Goal: Check status: Check status

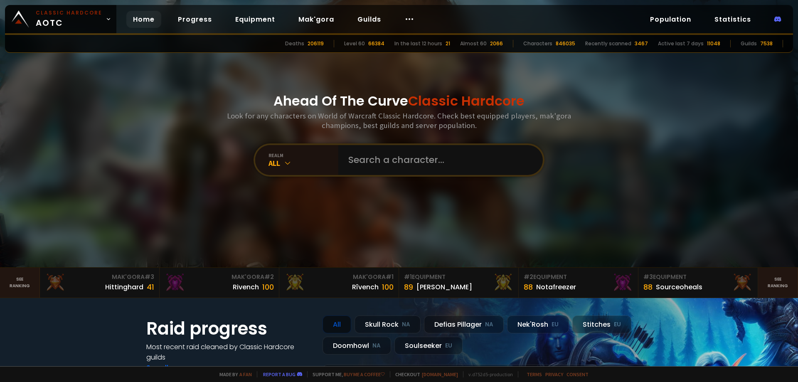
click at [405, 171] on input "text" at bounding box center [438, 160] width 190 height 30
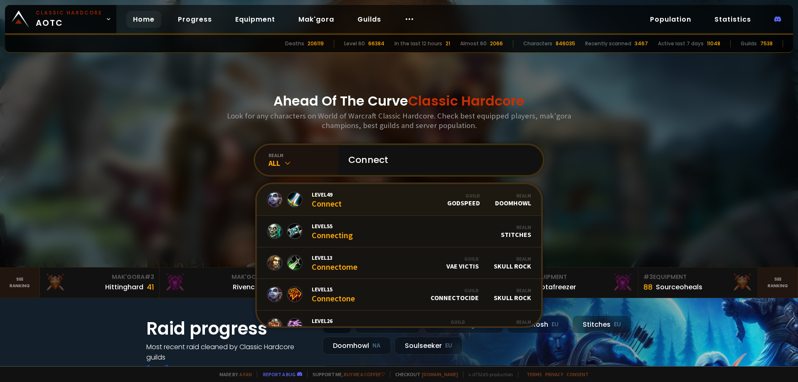
type input "Connect"
click at [387, 194] on link "Level 49 Connect Guild godspeed Realm Doomhowl" at bounding box center [399, 200] width 284 height 32
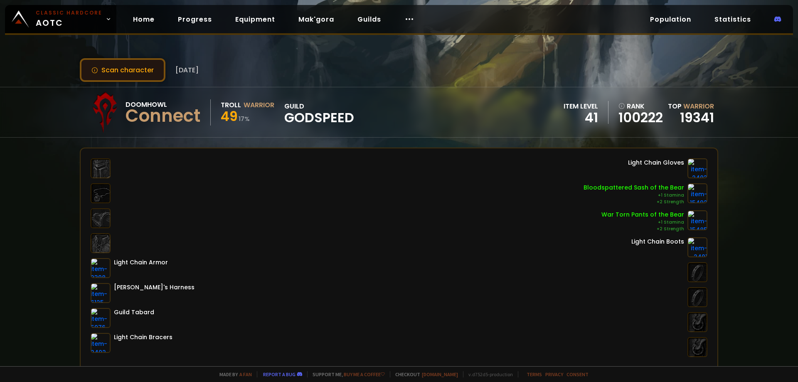
click at [134, 71] on button "Scan character" at bounding box center [123, 70] width 86 height 24
click at [138, 62] on button "Scan character" at bounding box center [123, 70] width 86 height 24
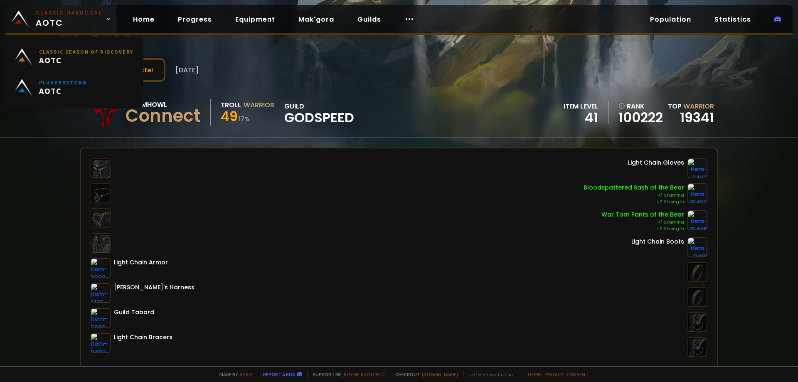
click at [91, 25] on span "Classic Hardcore AOTC" at bounding box center [69, 19] width 67 height 20
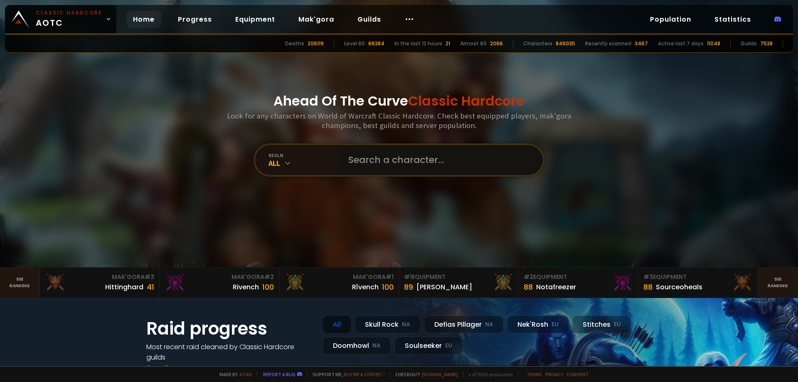
click at [388, 158] on input "text" at bounding box center [438, 160] width 190 height 30
paste input "Connect"
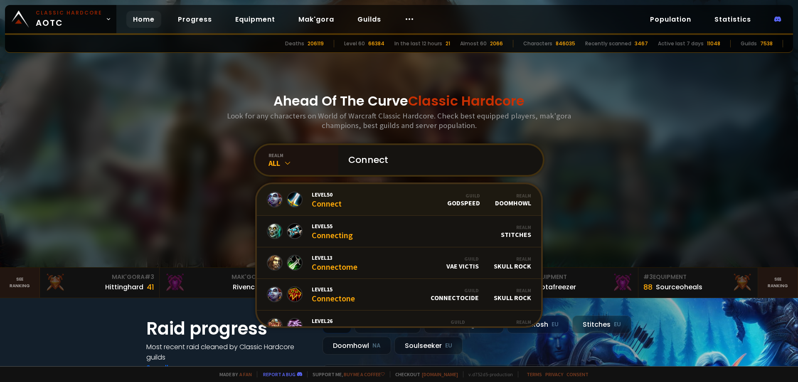
type input "Connect"
click at [378, 203] on link "Level 50 Connect Guild godspeed Realm Doomhowl" at bounding box center [399, 200] width 284 height 32
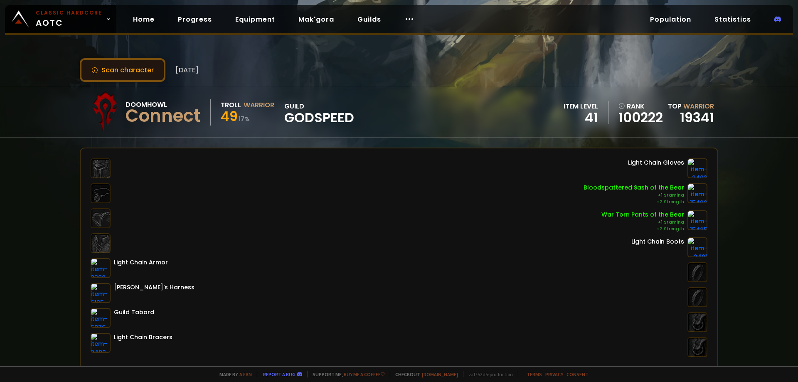
click at [150, 69] on button "Scan character" at bounding box center [123, 70] width 86 height 24
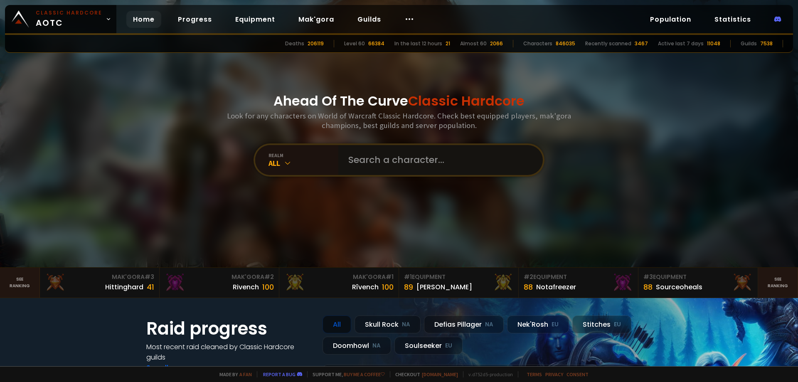
click at [356, 153] on input "text" at bounding box center [438, 160] width 190 height 30
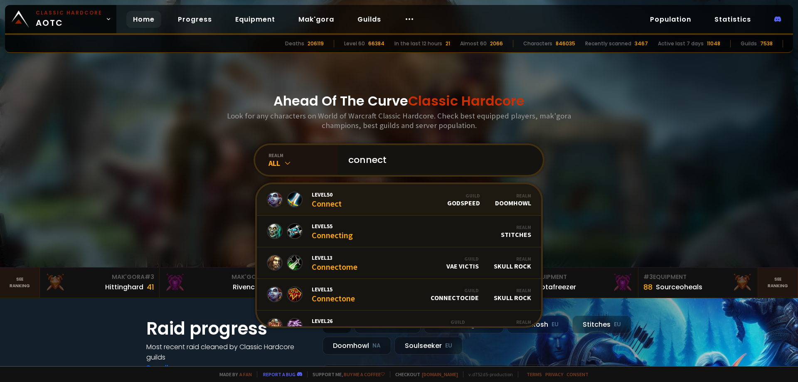
type input "connect"
click at [345, 196] on link "Level 50 Connect Guild godspeed Realm Doomhowl" at bounding box center [399, 200] width 284 height 32
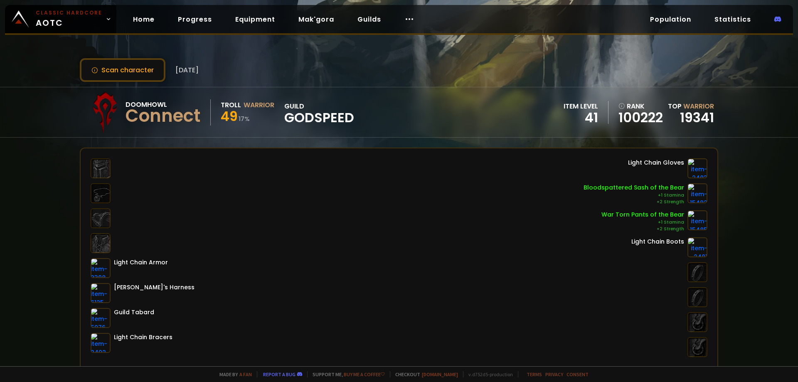
scroll to position [83, 0]
click at [136, 68] on button "Scan character" at bounding box center [123, 70] width 86 height 24
click at [125, 69] on button "Scan character" at bounding box center [123, 70] width 86 height 24
